Goal: Book appointment/travel/reservation

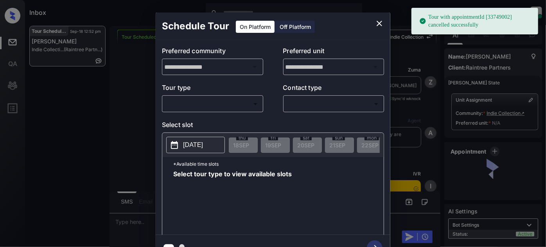
scroll to position [3187, 0]
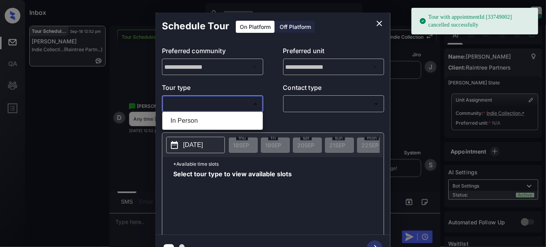
drag, startPoint x: 253, startPoint y: 100, endPoint x: 215, endPoint y: 116, distance: 41.2
click at [219, 114] on body "Tour with appointmentId [33749002] cancelled successfully Inbox Juan Carlos Man…" at bounding box center [273, 123] width 546 height 247
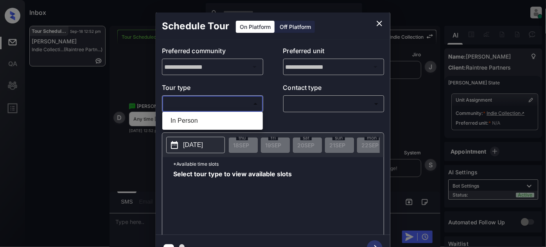
click at [212, 117] on li "In Person" at bounding box center [212, 121] width 97 height 14
type input "********"
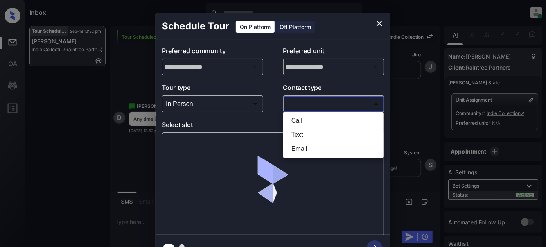
click at [318, 102] on body "Inbox Juan Carlos Manantan Online Set yourself offline Set yourself on break Pr…" at bounding box center [273, 123] width 546 height 247
click at [297, 138] on li "Text" at bounding box center [333, 135] width 97 height 14
type input "****"
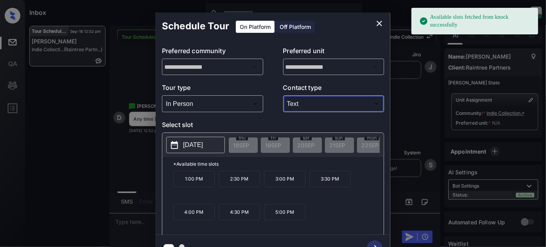
click at [203, 143] on p "2025-09-24" at bounding box center [193, 144] width 20 height 9
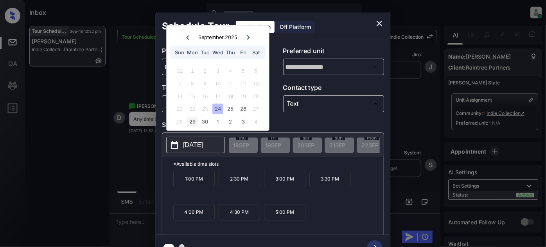
click at [193, 123] on div "29" at bounding box center [192, 121] width 11 height 11
click at [379, 23] on icon "close" at bounding box center [378, 23] width 5 height 5
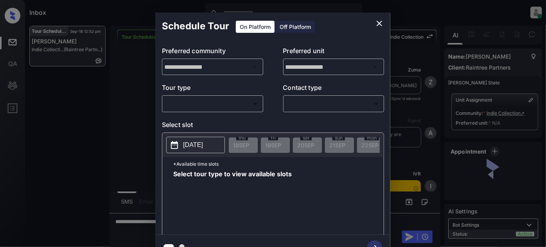
scroll to position [2690, 0]
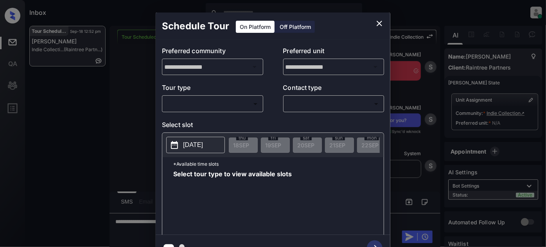
click at [240, 108] on body "Inbox Juan Carlos Manantan Online Set yourself offline Set yourself on break Pr…" at bounding box center [273, 123] width 546 height 247
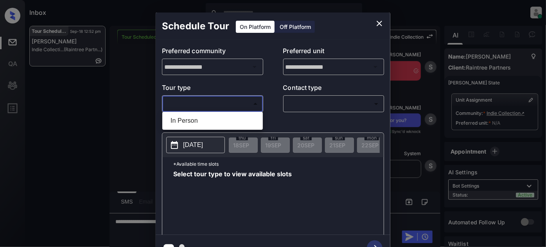
click at [217, 123] on li "In Person" at bounding box center [212, 121] width 97 height 14
type input "********"
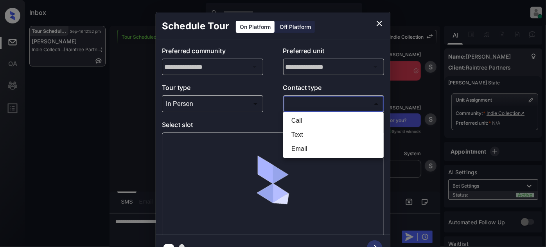
click at [298, 104] on body "Inbox Juan Carlos Manantan Online Set yourself offline Set yourself on break Pr…" at bounding box center [273, 123] width 546 height 247
click at [301, 139] on li "Text" at bounding box center [333, 135] width 97 height 14
type input "****"
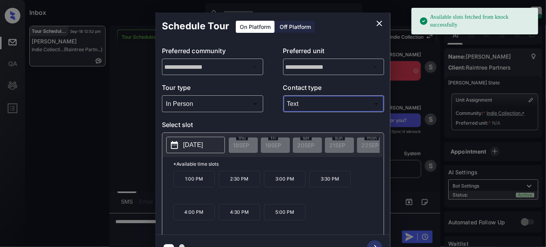
click at [202, 149] on button "2025-09-24" at bounding box center [195, 145] width 59 height 16
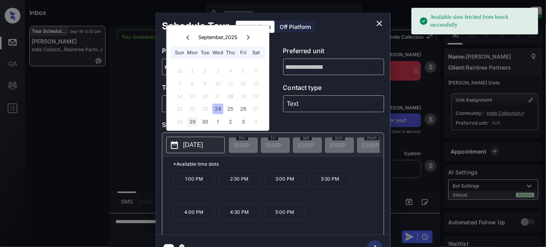
click at [190, 121] on div "29" at bounding box center [192, 121] width 11 height 11
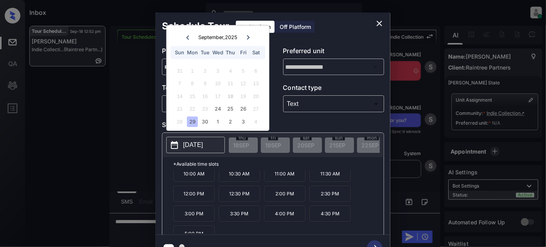
scroll to position [12, 0]
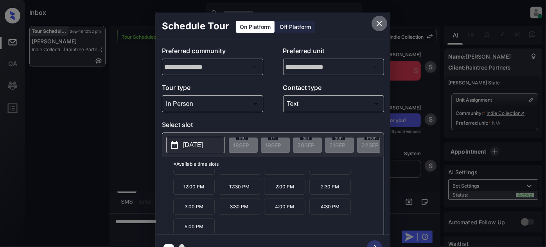
click at [380, 19] on icon "close" at bounding box center [378, 23] width 9 height 9
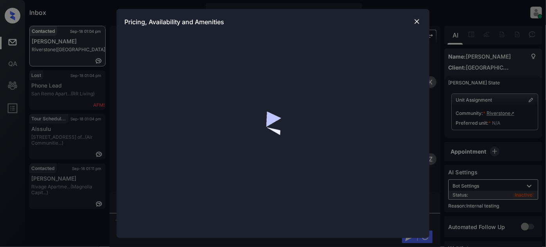
scroll to position [677, 0]
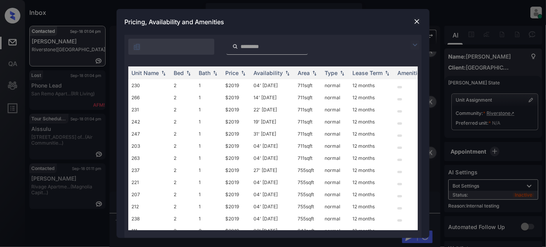
click at [410, 45] on img at bounding box center [414, 44] width 9 height 9
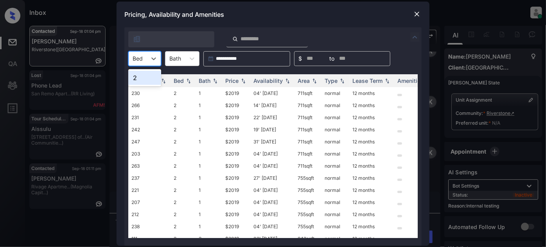
click at [136, 60] on div at bounding box center [137, 58] width 10 height 8
click at [137, 76] on div "2" at bounding box center [144, 78] width 33 height 14
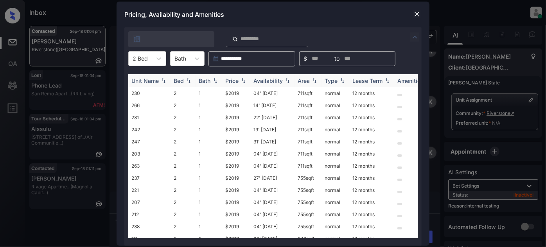
click at [224, 79] on th "Price" at bounding box center [236, 80] width 28 height 13
click at [227, 78] on div "Price" at bounding box center [231, 80] width 13 height 7
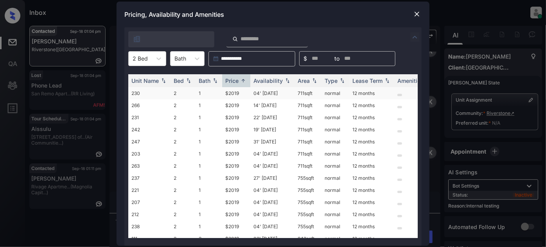
click at [237, 91] on td "$2019" at bounding box center [236, 93] width 28 height 12
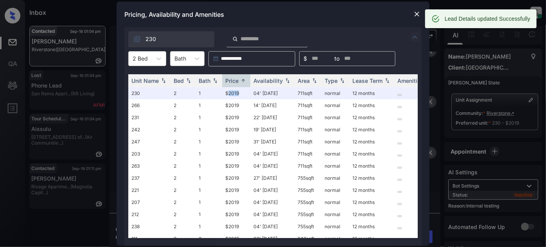
click at [419, 12] on img at bounding box center [417, 14] width 8 height 8
